Goal: Check status: Check status

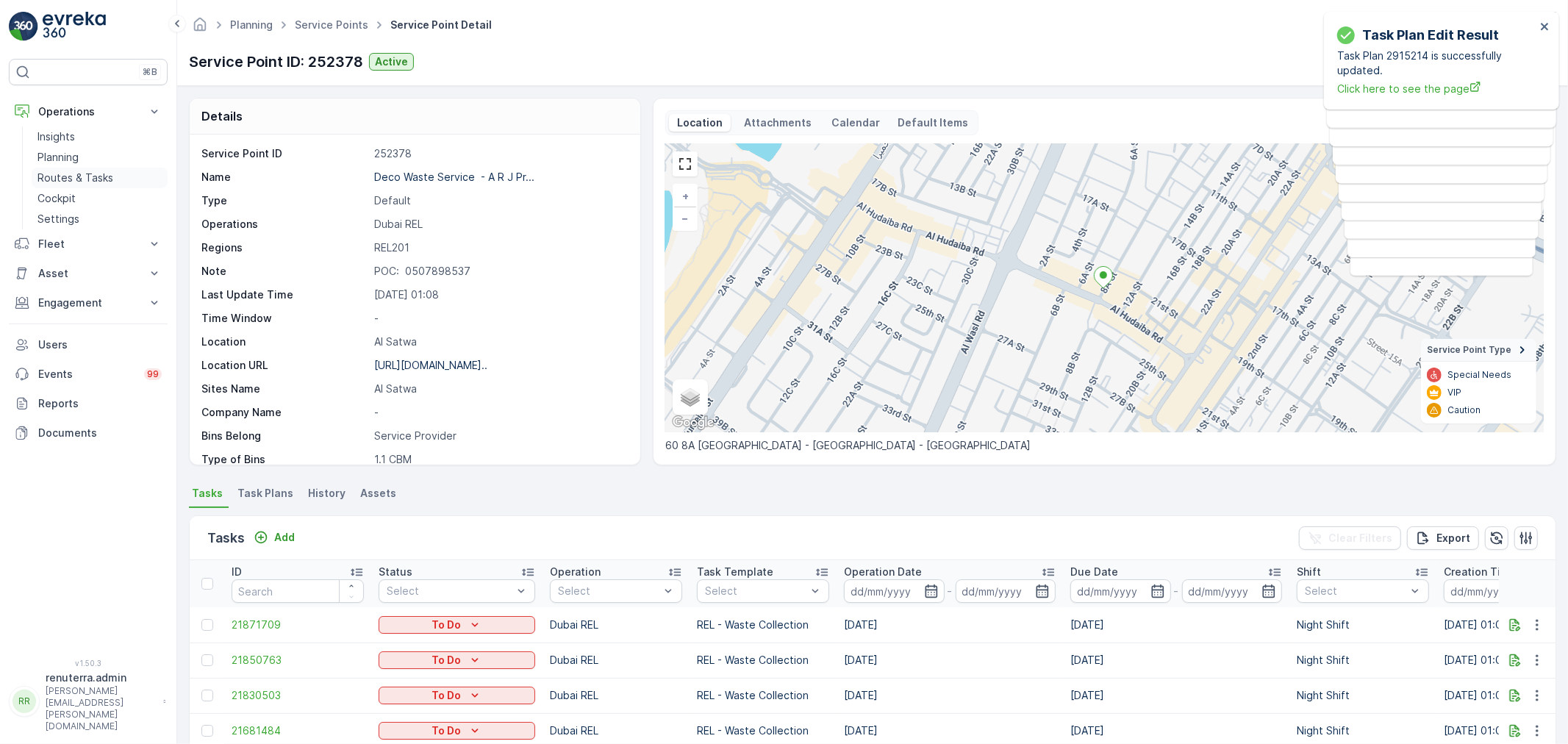
click at [73, 177] on p "Routes & Tasks" at bounding box center [75, 177] width 75 height 14
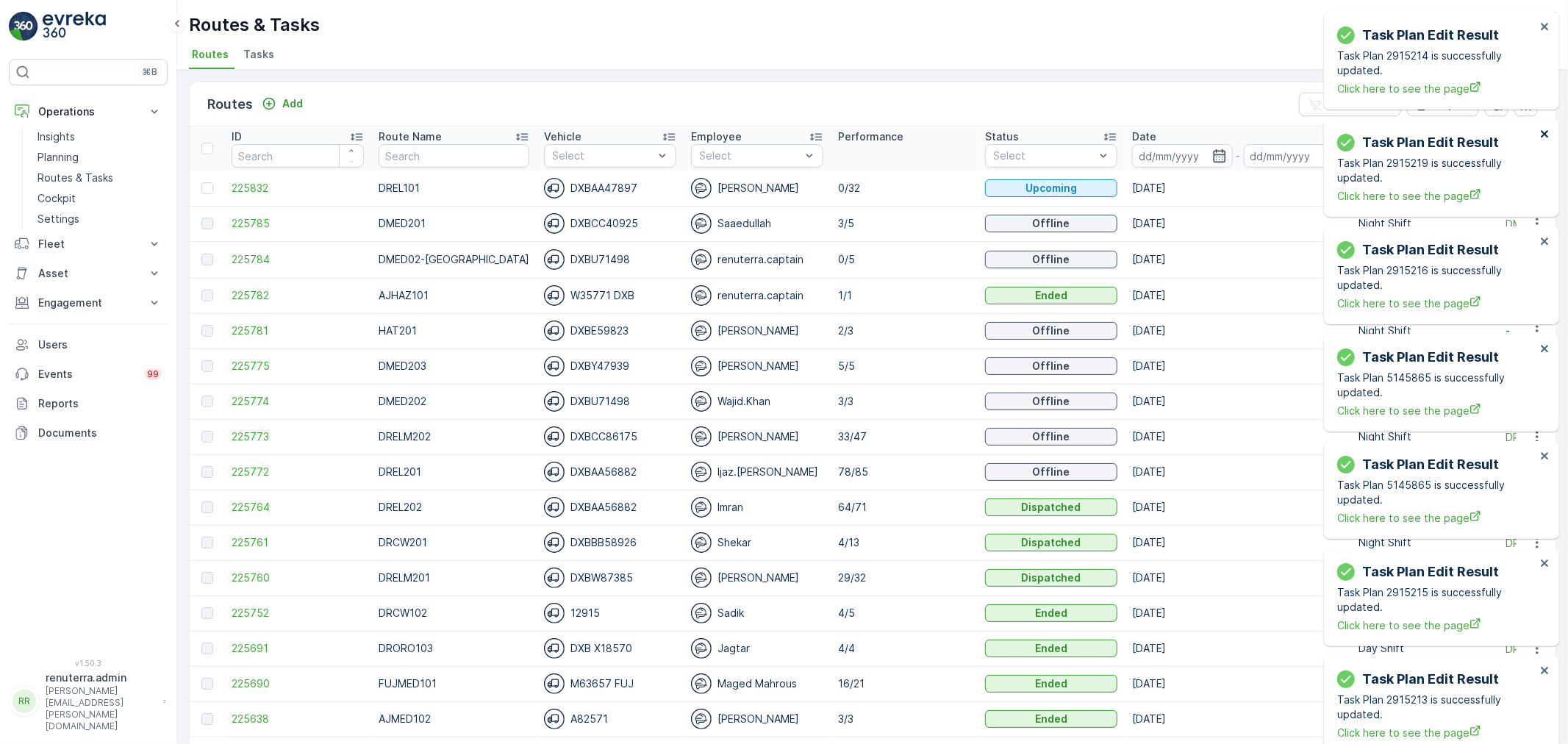
click at [1542, 132] on icon "close" at bounding box center [1545, 134] width 11 height 12
click at [1544, 32] on icon "close" at bounding box center [1545, 26] width 11 height 12
drag, startPoint x: 1547, startPoint y: 34, endPoint x: 1548, endPoint y: 44, distance: 10.0
click at [1548, 33] on button "close" at bounding box center [1545, 27] width 11 height 14
click at [1553, 25] on div "Task Plan Edit Result Task Plan 5145865 is successfully updated. Click here to …" at bounding box center [1442, 61] width 235 height 98
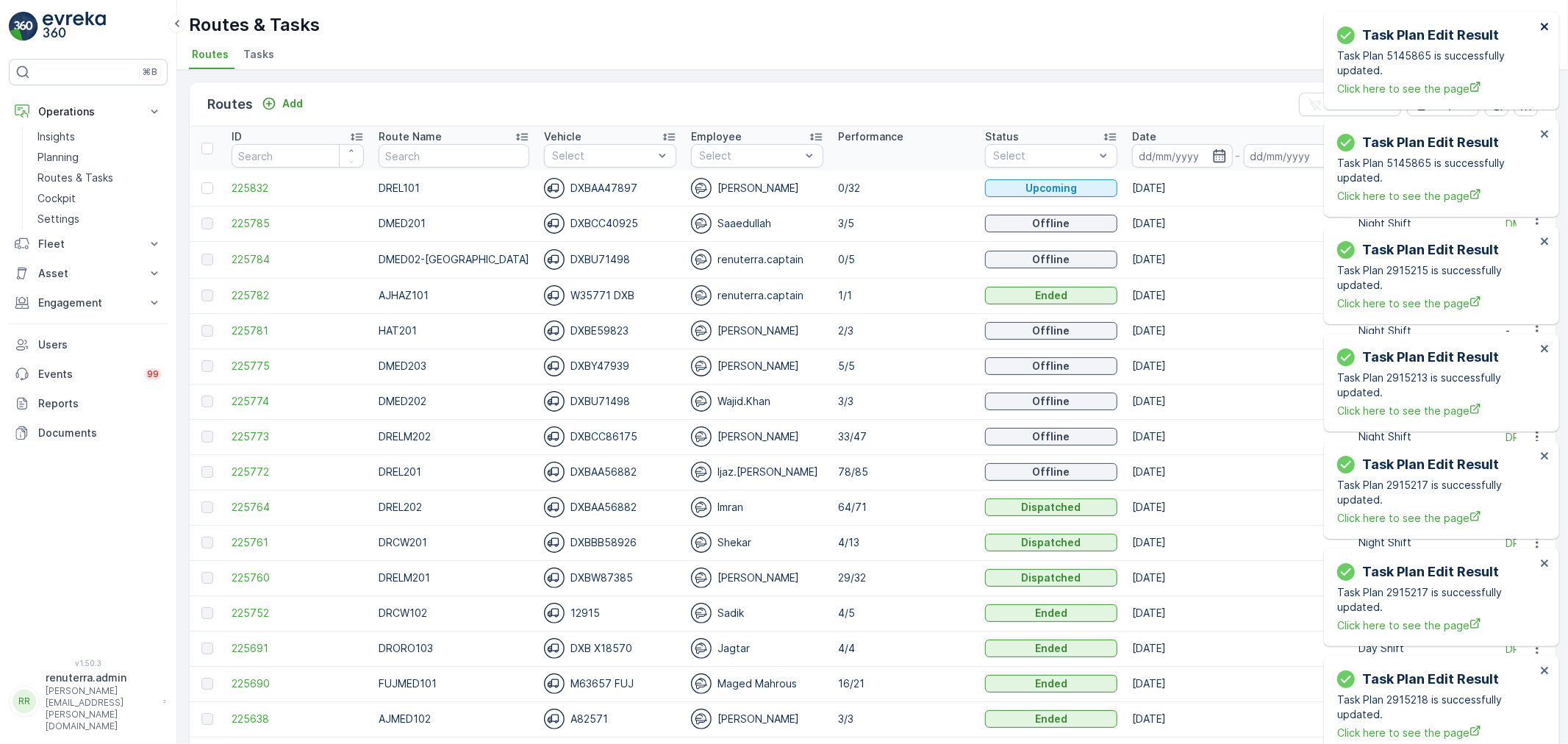
click at [1550, 30] on icon "close" at bounding box center [1545, 26] width 11 height 12
click at [1544, 142] on button "close" at bounding box center [1545, 135] width 11 height 14
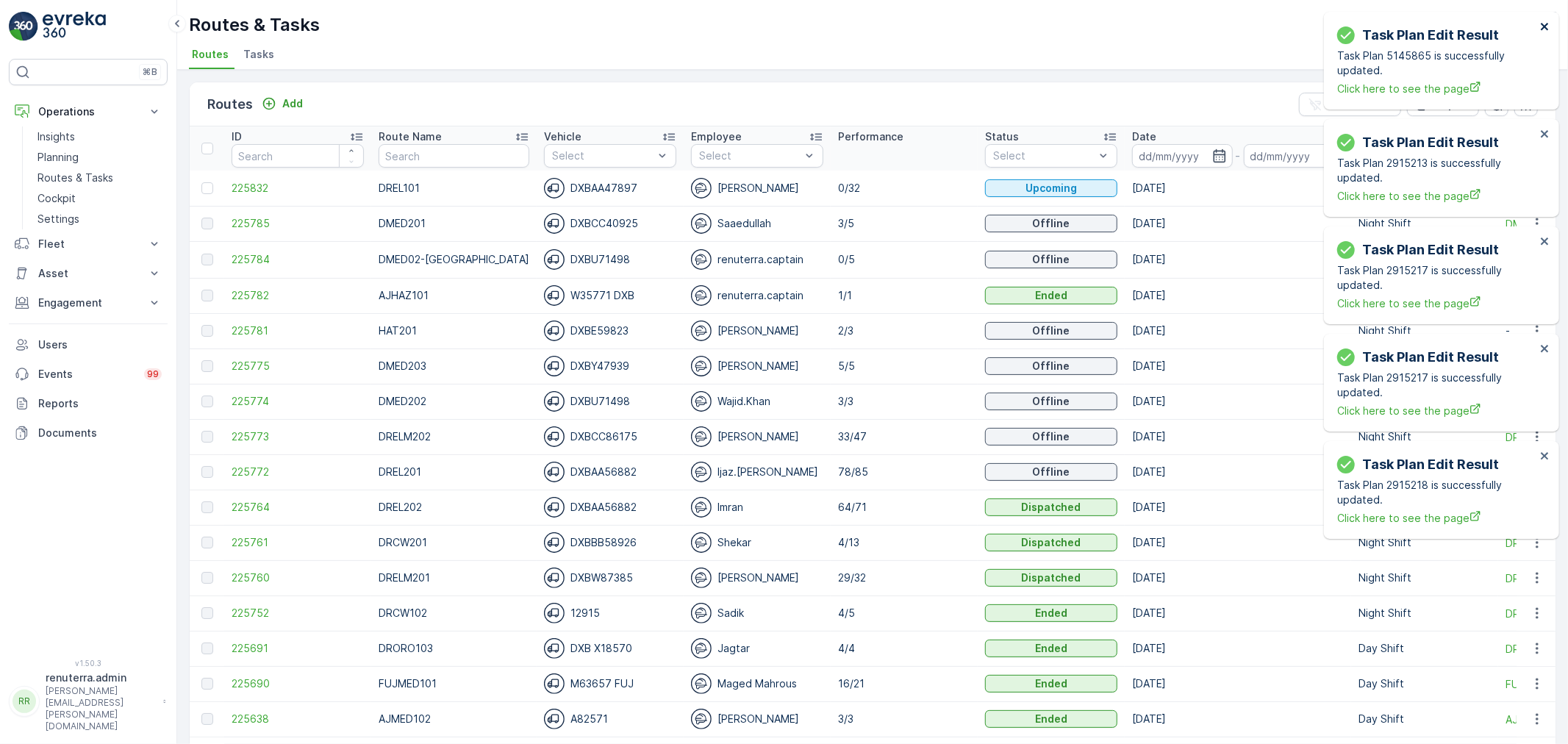
drag, startPoint x: 1542, startPoint y: 32, endPoint x: 1545, endPoint y: 51, distance: 19.2
click at [1542, 35] on button "close" at bounding box center [1545, 27] width 11 height 14
drag, startPoint x: 1542, startPoint y: 32, endPoint x: 1544, endPoint y: 62, distance: 30.1
click at [1544, 31] on icon "close" at bounding box center [1545, 26] width 11 height 12
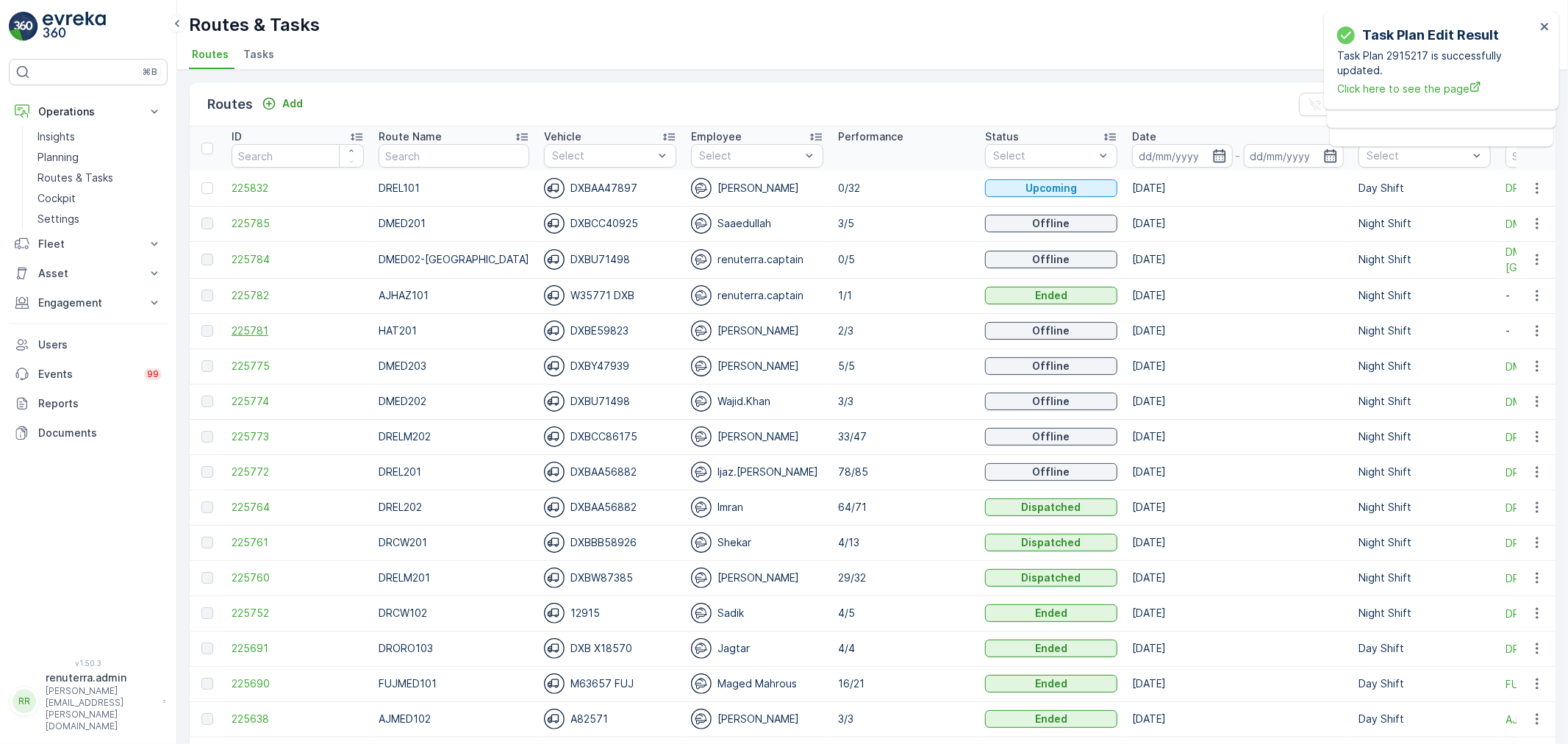
click at [260, 334] on span "225781" at bounding box center [297, 330] width 132 height 14
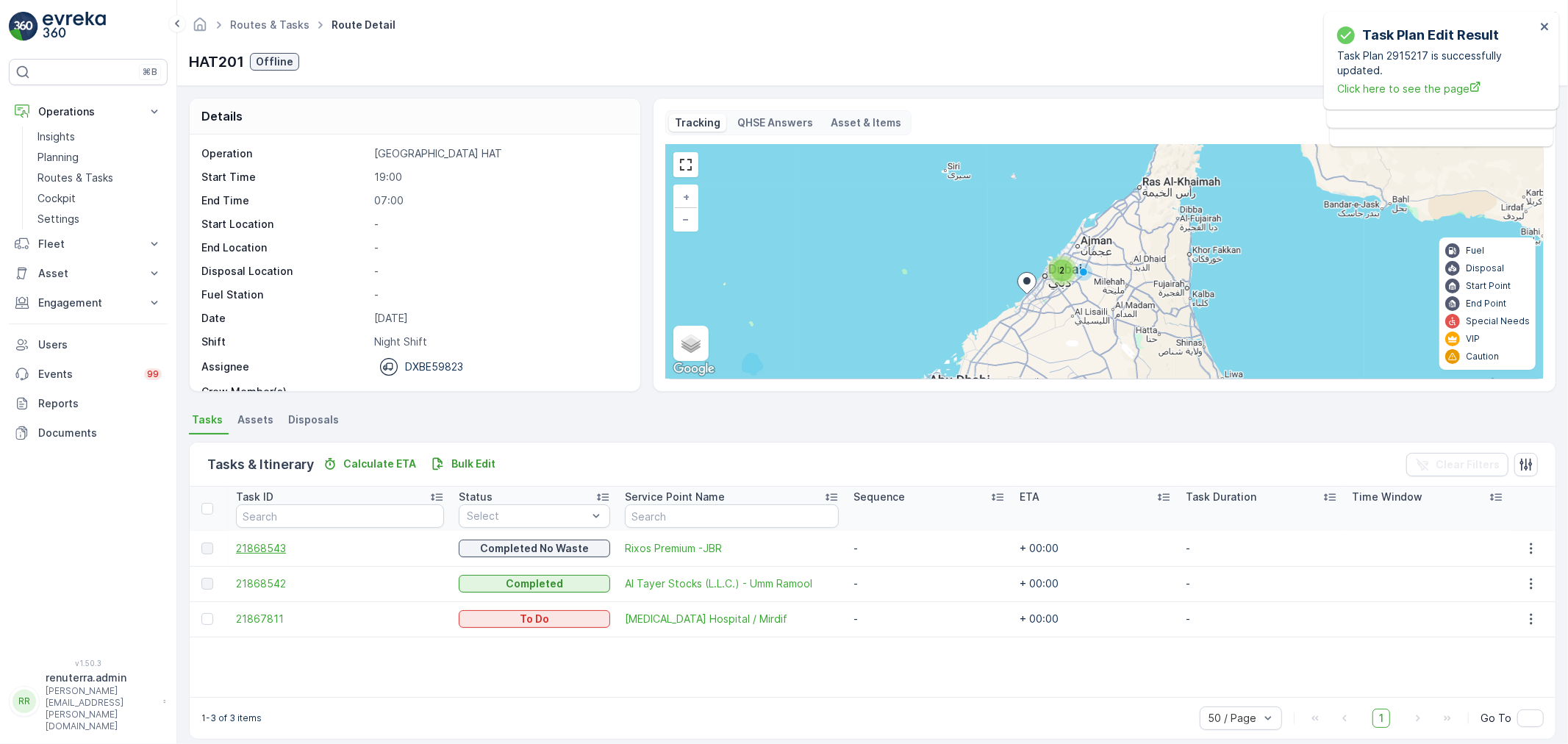
click at [277, 546] on span "21868543" at bounding box center [340, 548] width 208 height 14
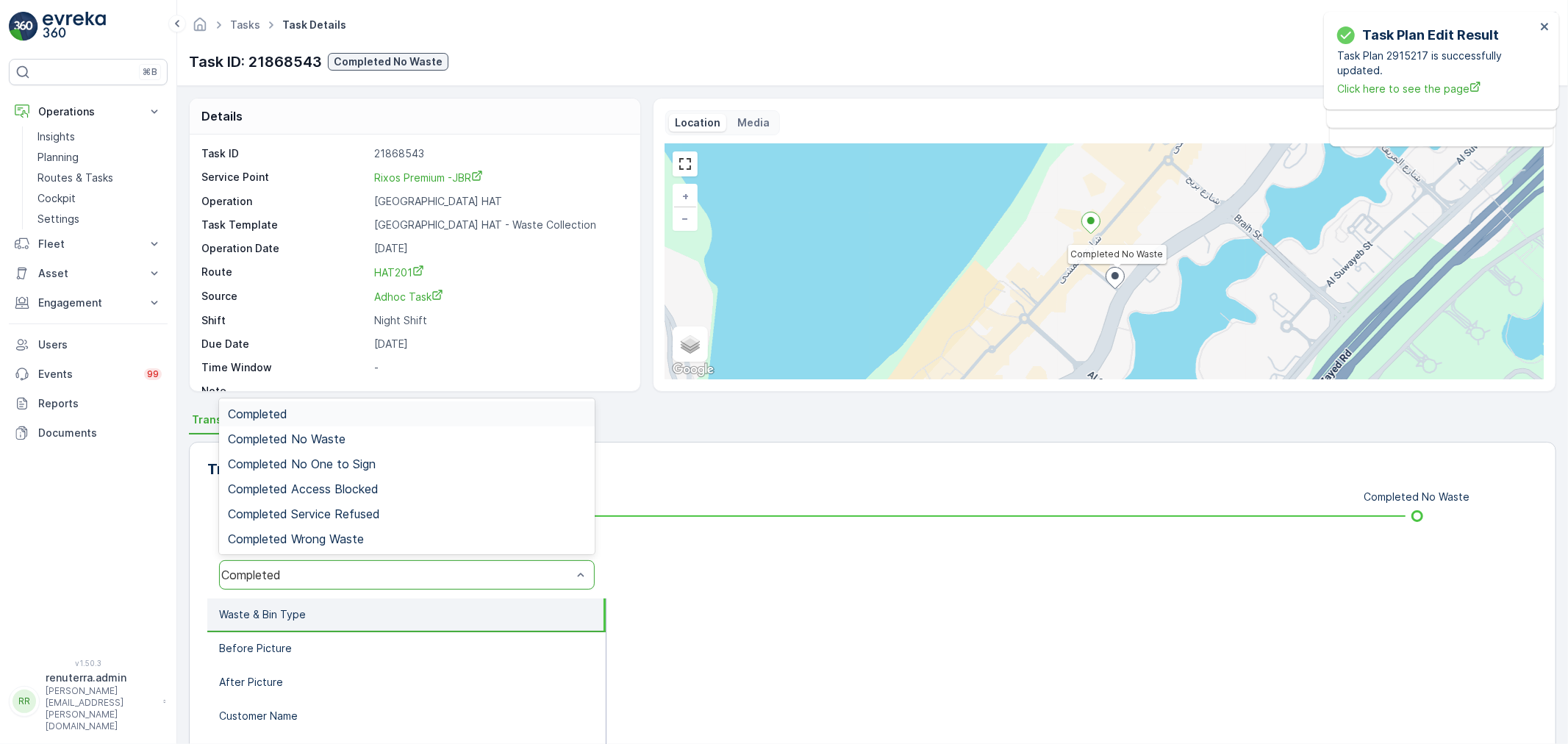
click at [434, 582] on div "Completed" at bounding box center [407, 574] width 376 height 29
click at [318, 439] on span "Completed No Waste" at bounding box center [287, 439] width 118 height 14
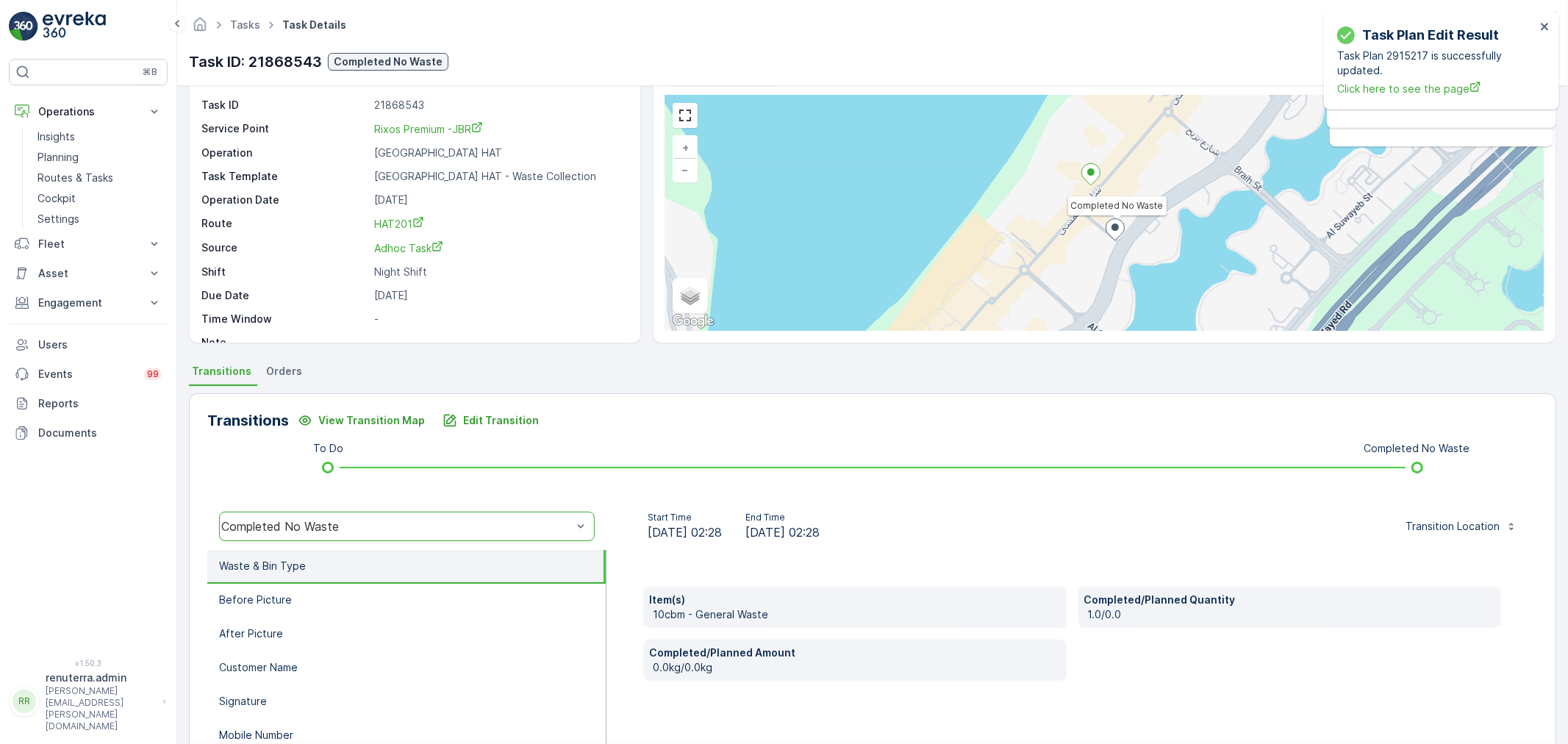
scroll to position [182, 0]
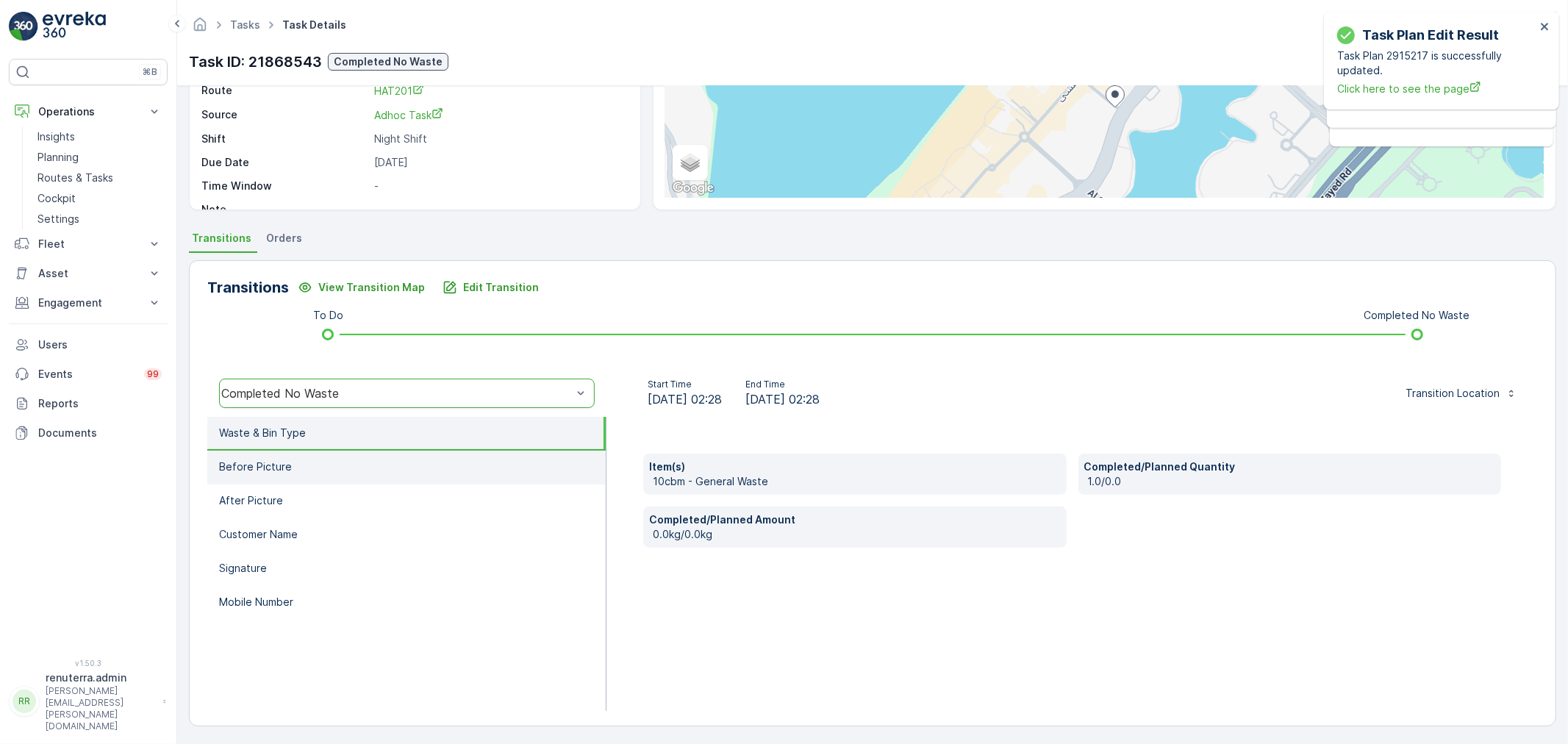
click at [342, 466] on li "Before Picture" at bounding box center [407, 467] width 398 height 34
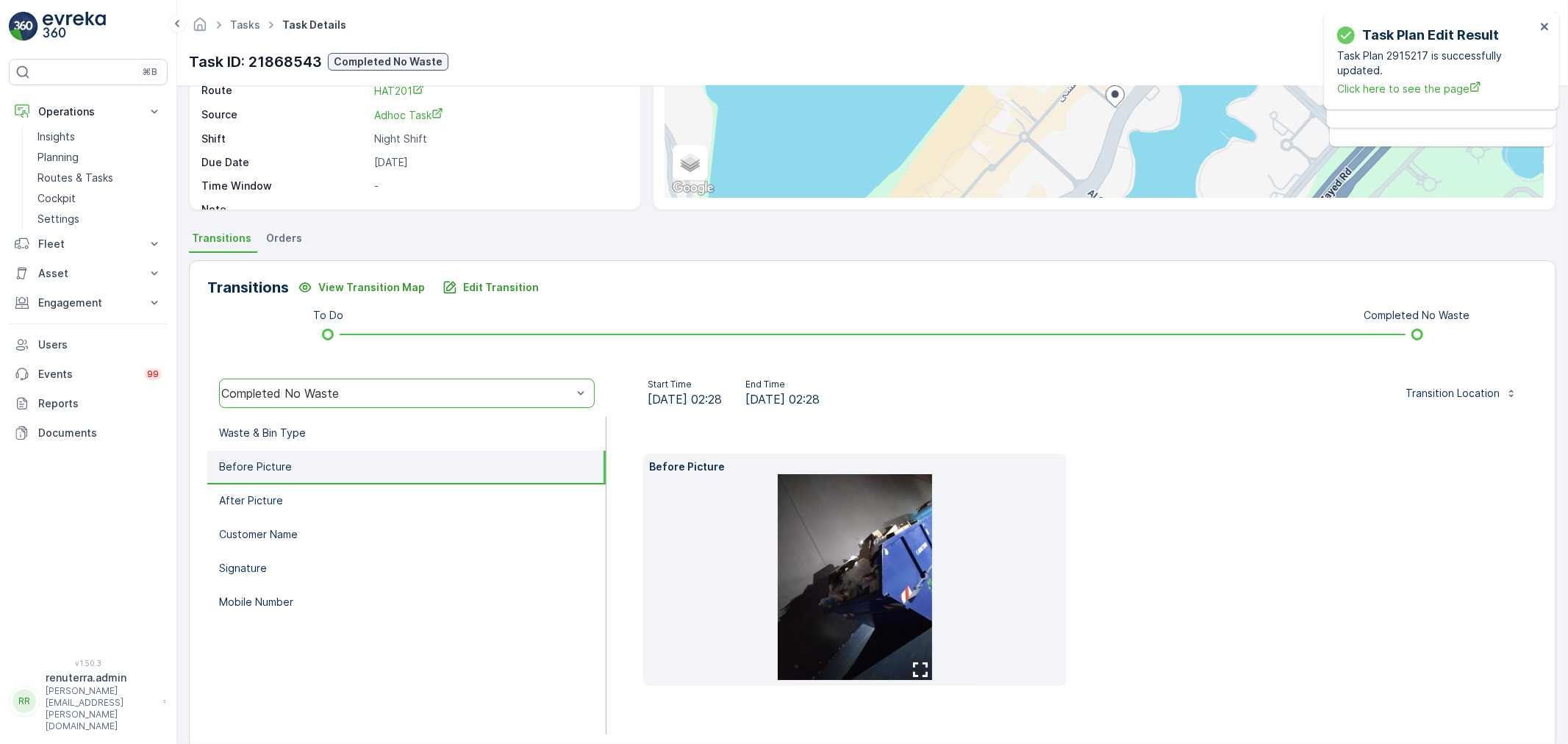
click at [855, 591] on img at bounding box center [855, 577] width 155 height 206
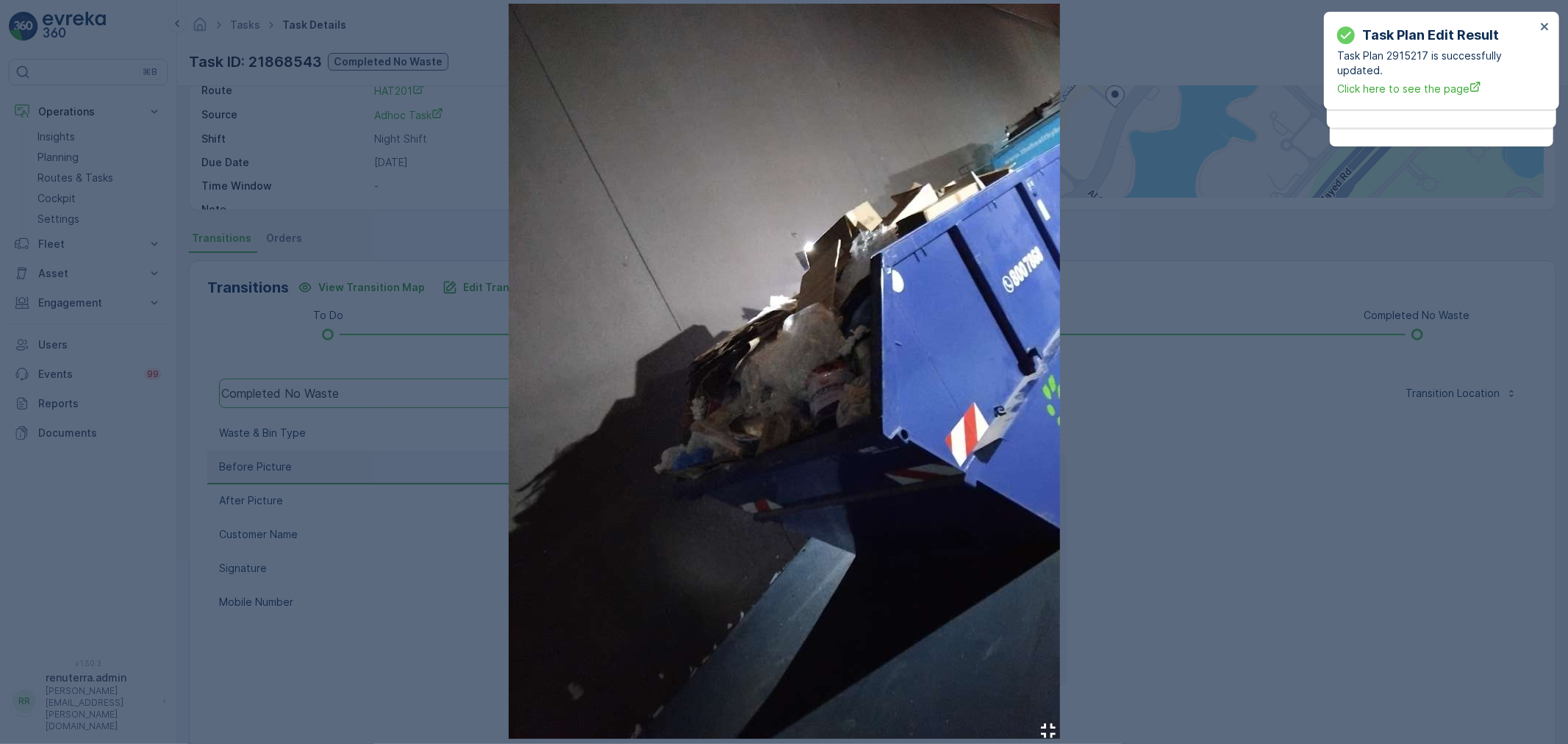
click at [1287, 498] on div at bounding box center [784, 372] width 1568 height 744
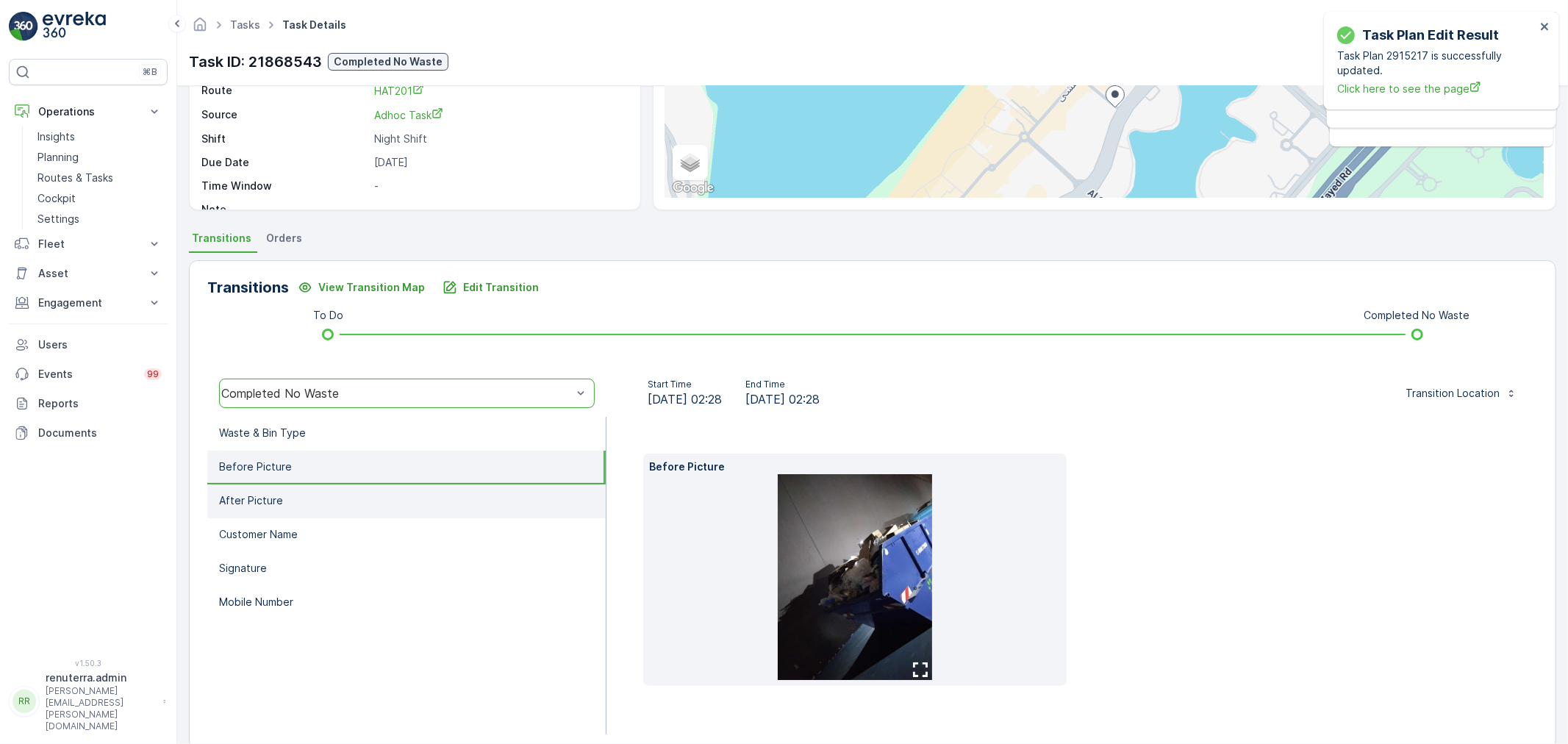
click at [305, 498] on li "After Picture" at bounding box center [407, 501] width 398 height 34
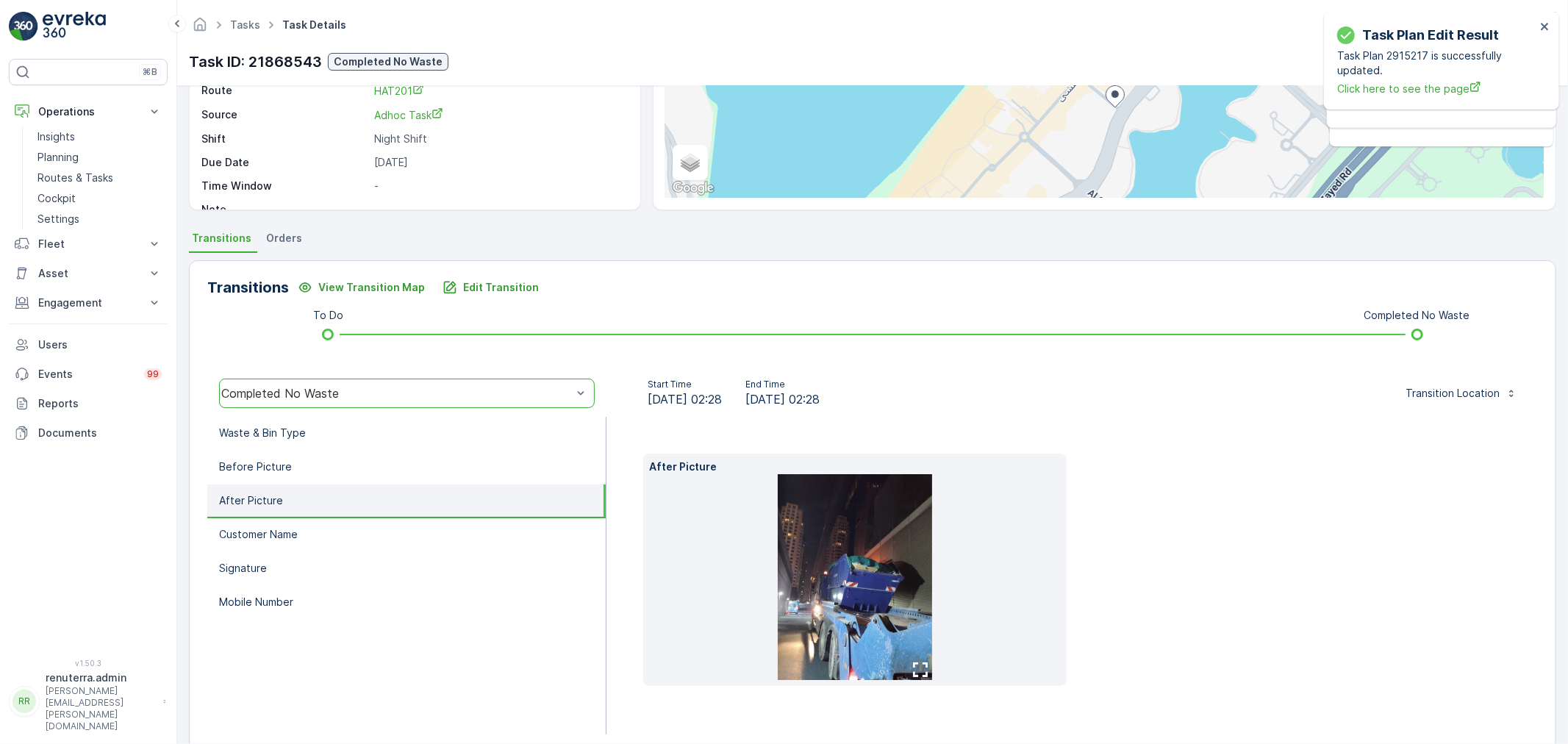
click at [844, 550] on img at bounding box center [855, 577] width 155 height 206
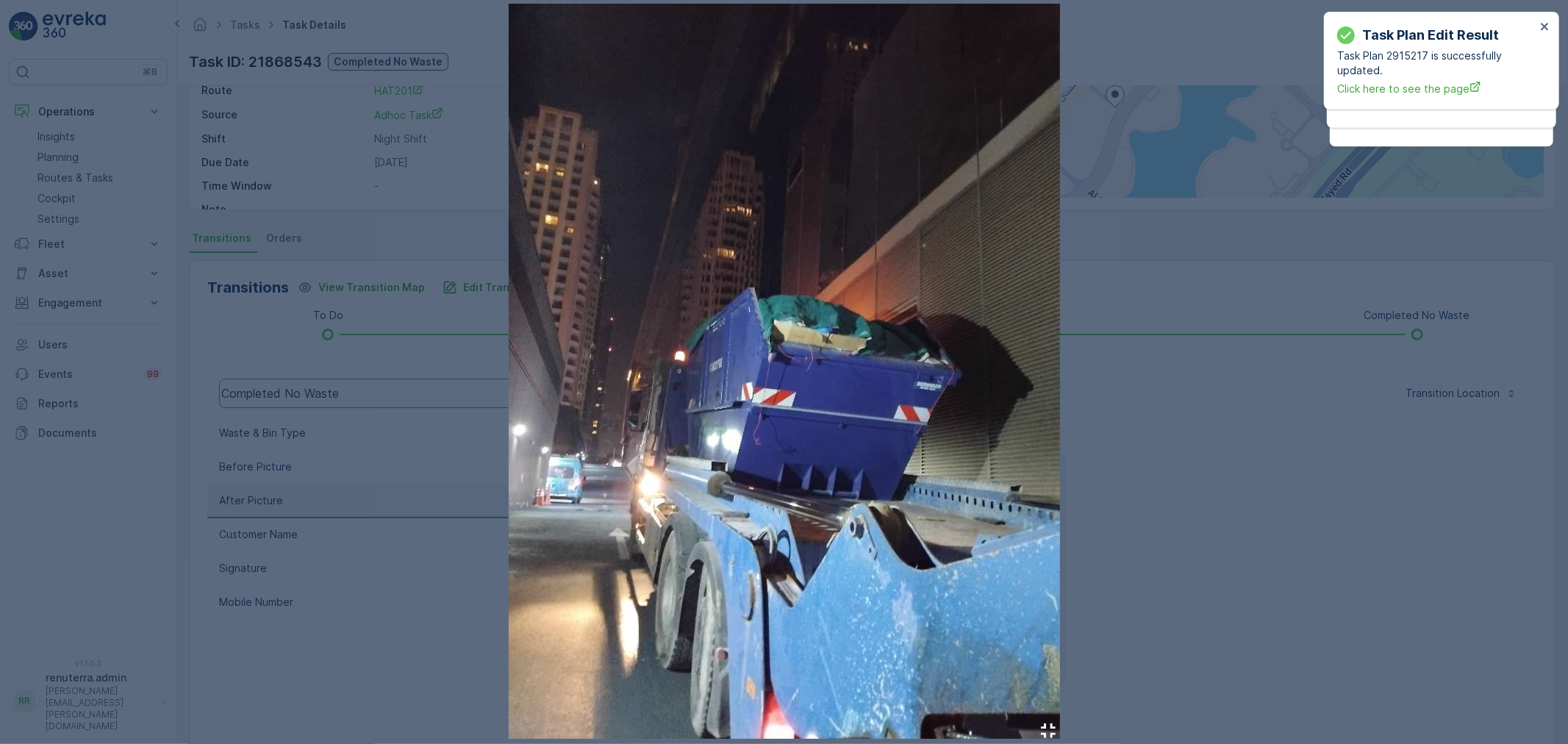
click at [1275, 500] on div at bounding box center [784, 372] width 1568 height 744
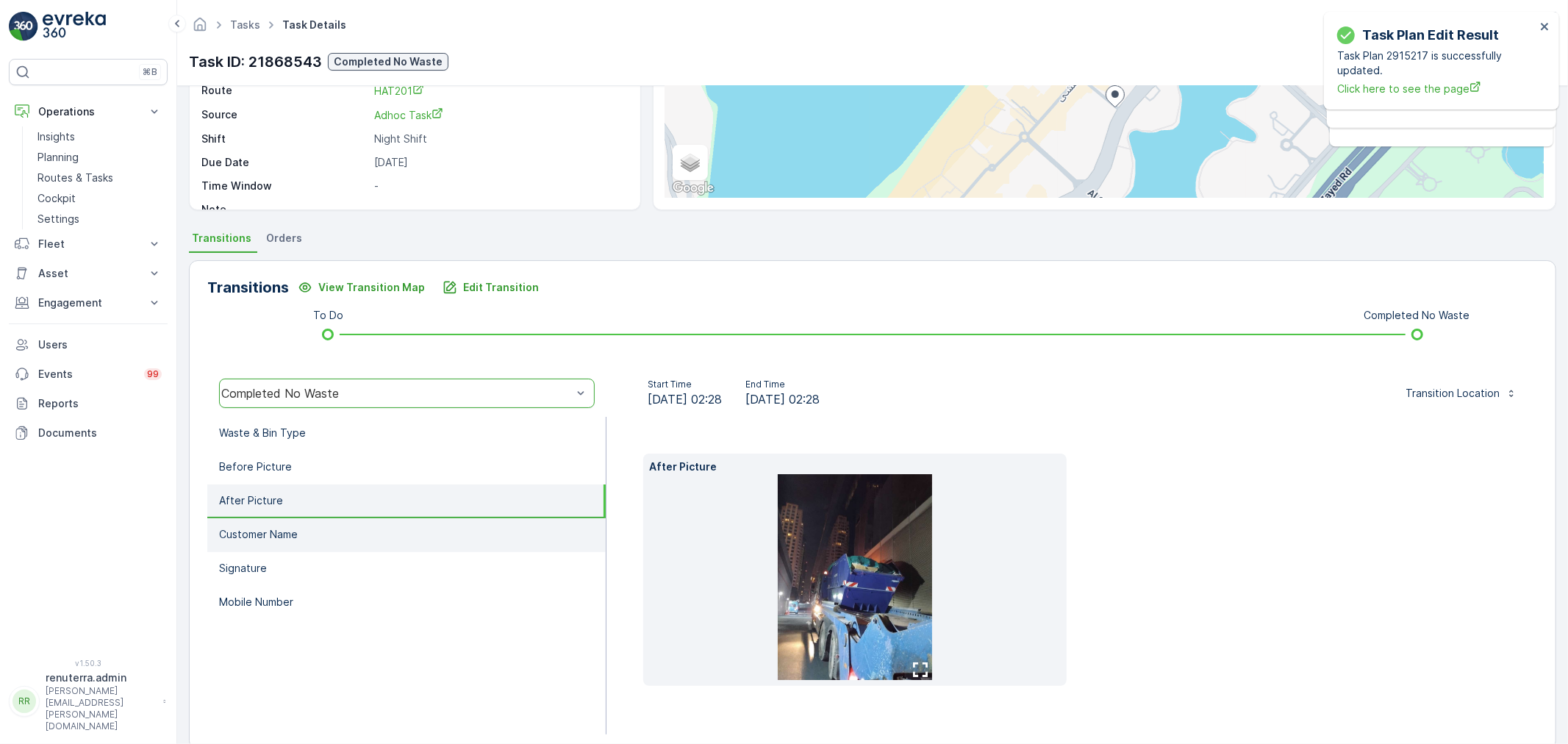
click at [281, 531] on p "Customer Name" at bounding box center [259, 534] width 78 height 14
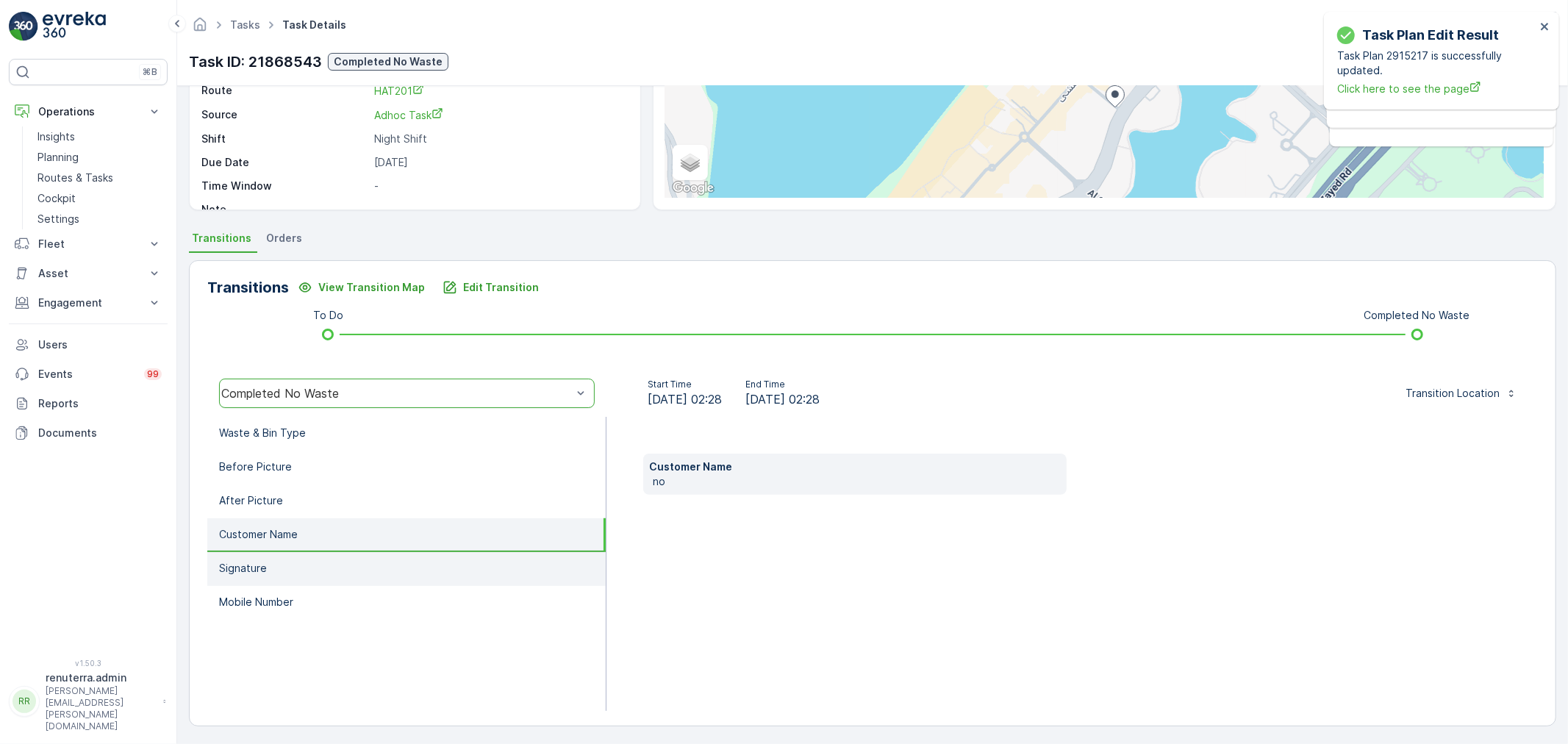
click at [290, 568] on li "Signature" at bounding box center [407, 568] width 398 height 34
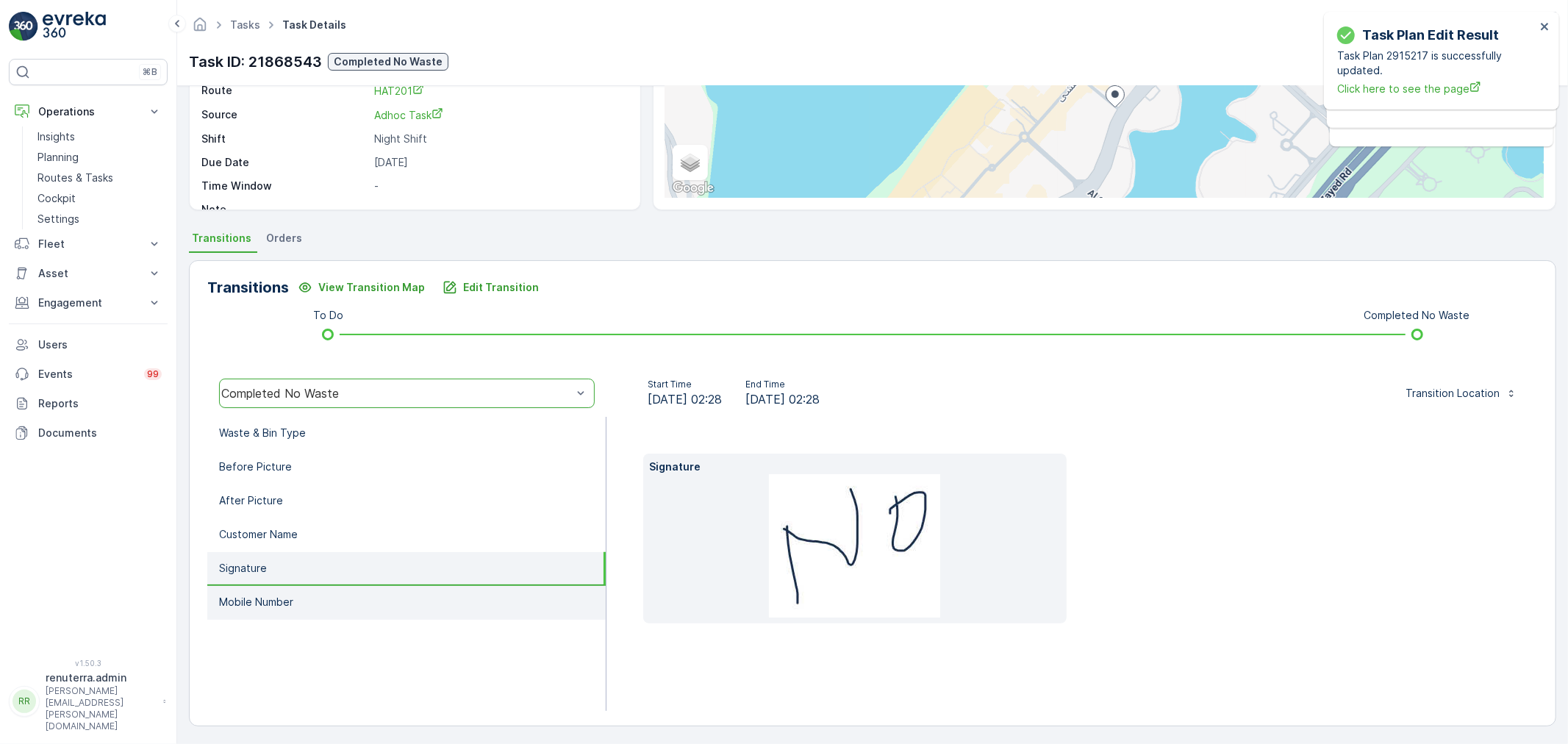
click at [292, 595] on p "Mobile Number" at bounding box center [256, 602] width 74 height 14
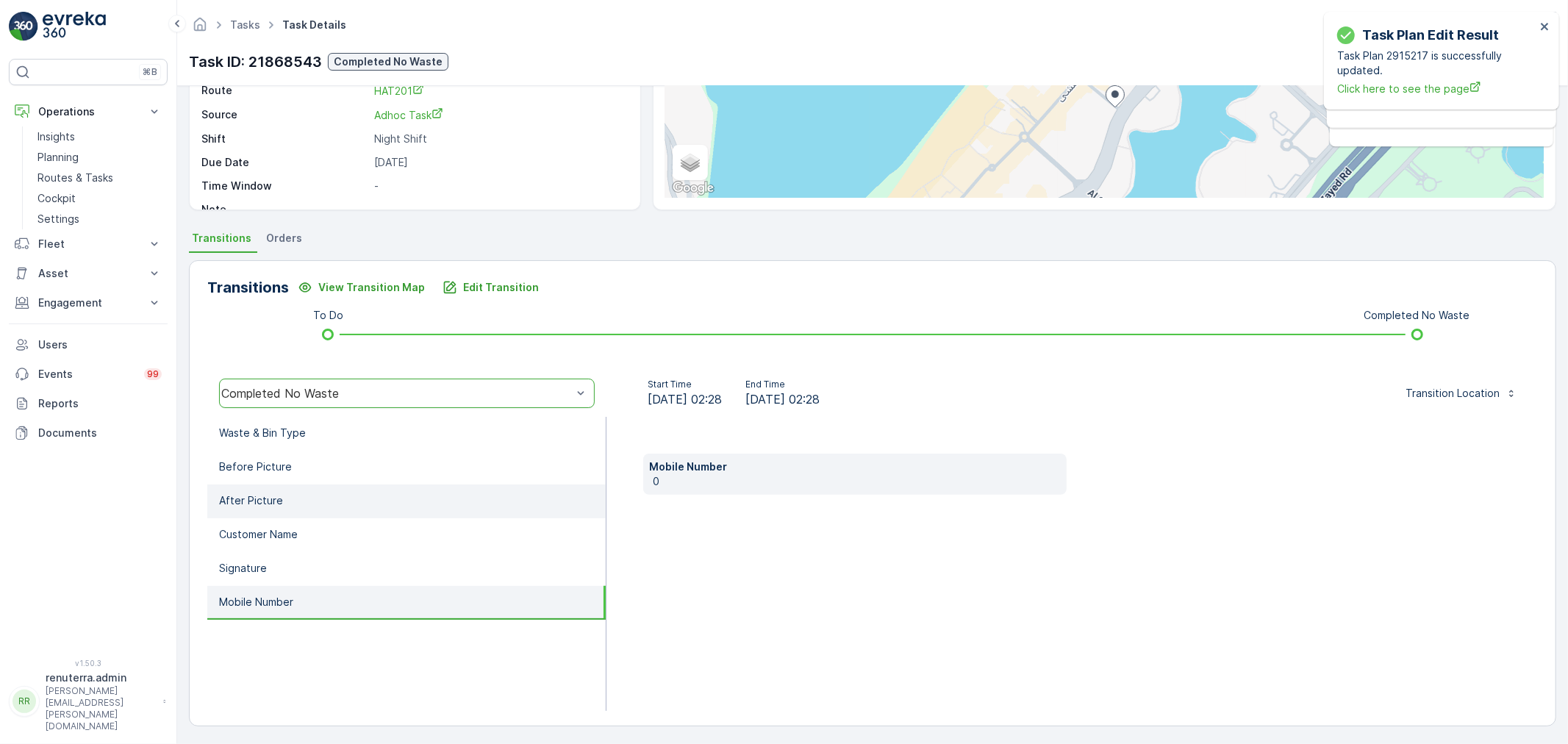
click at [261, 501] on p "After Picture" at bounding box center [251, 500] width 64 height 14
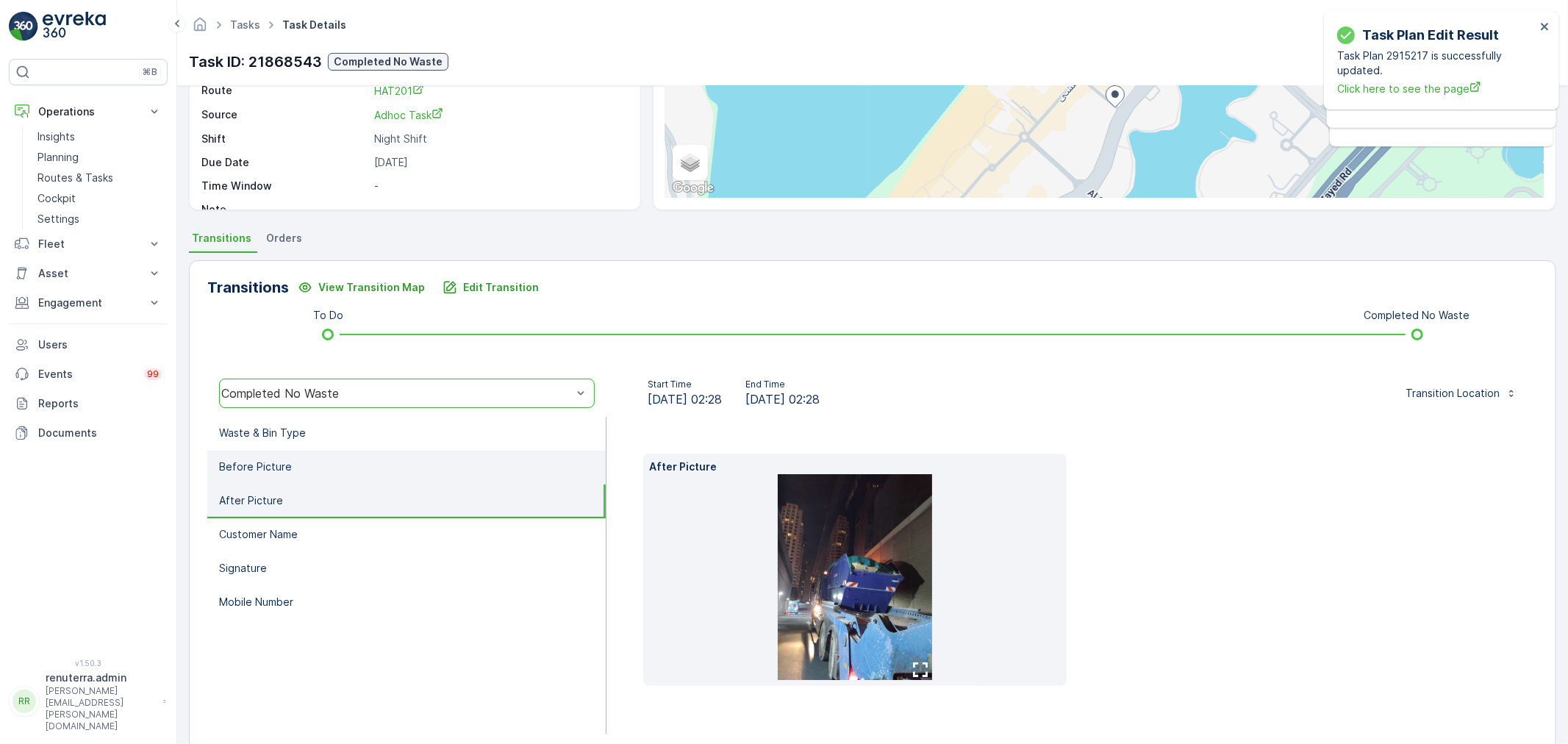
click at [262, 451] on li "Before Picture" at bounding box center [407, 467] width 398 height 34
